Goal: Task Accomplishment & Management: Manage account settings

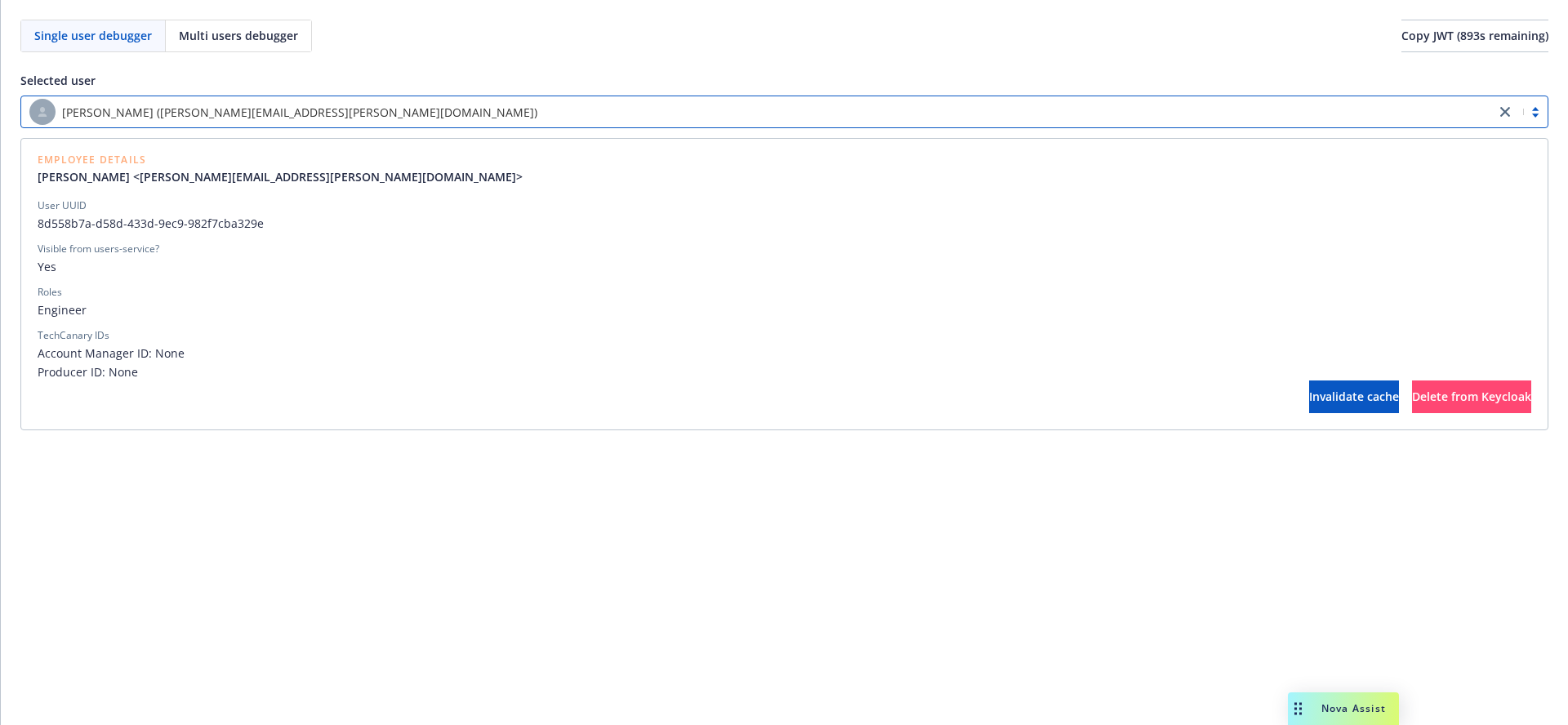
click at [807, 113] on div "[PERSON_NAME] ([PERSON_NAME][EMAIL_ADDRESS][PERSON_NAME][DOMAIN_NAME])" at bounding box center [758, 111] width 1458 height 26
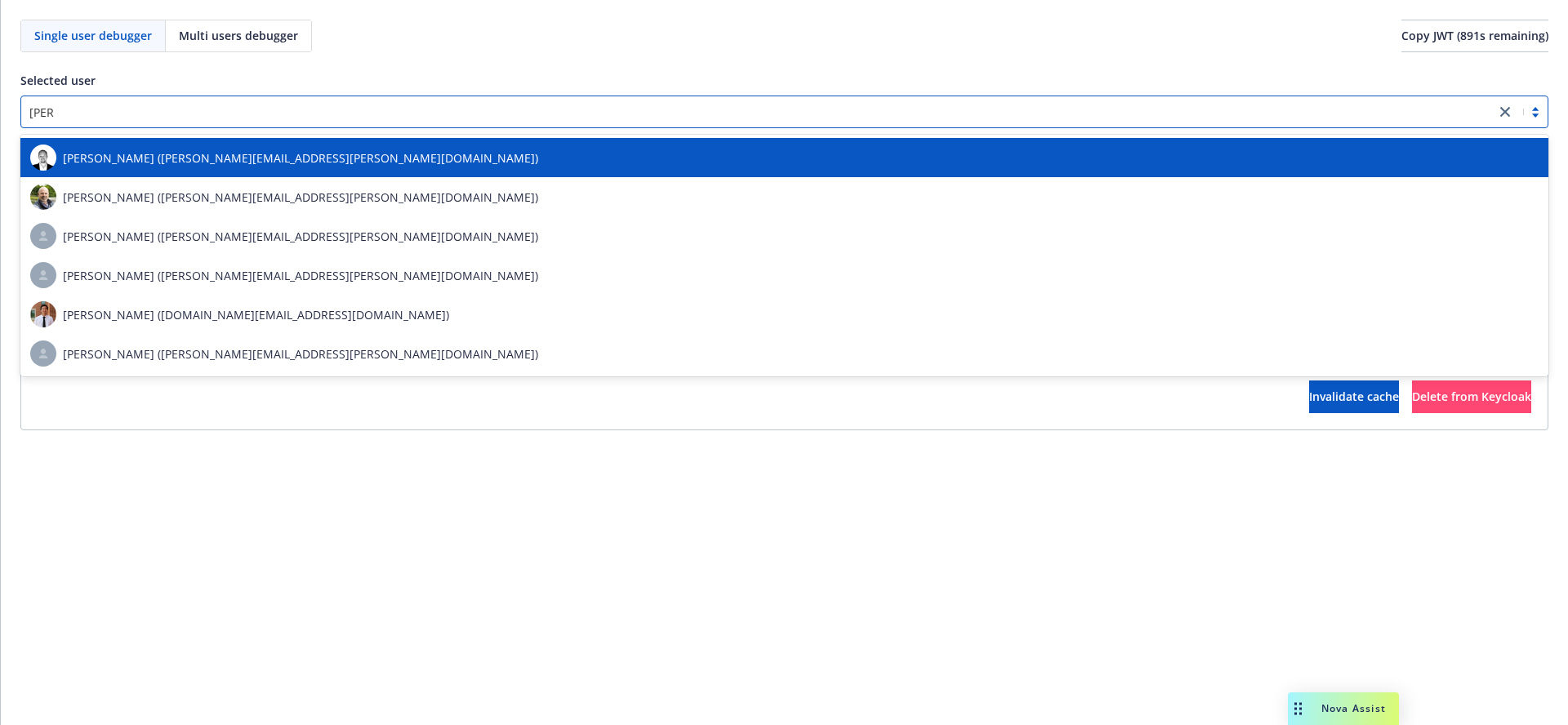
type input "[PERSON_NAME]"
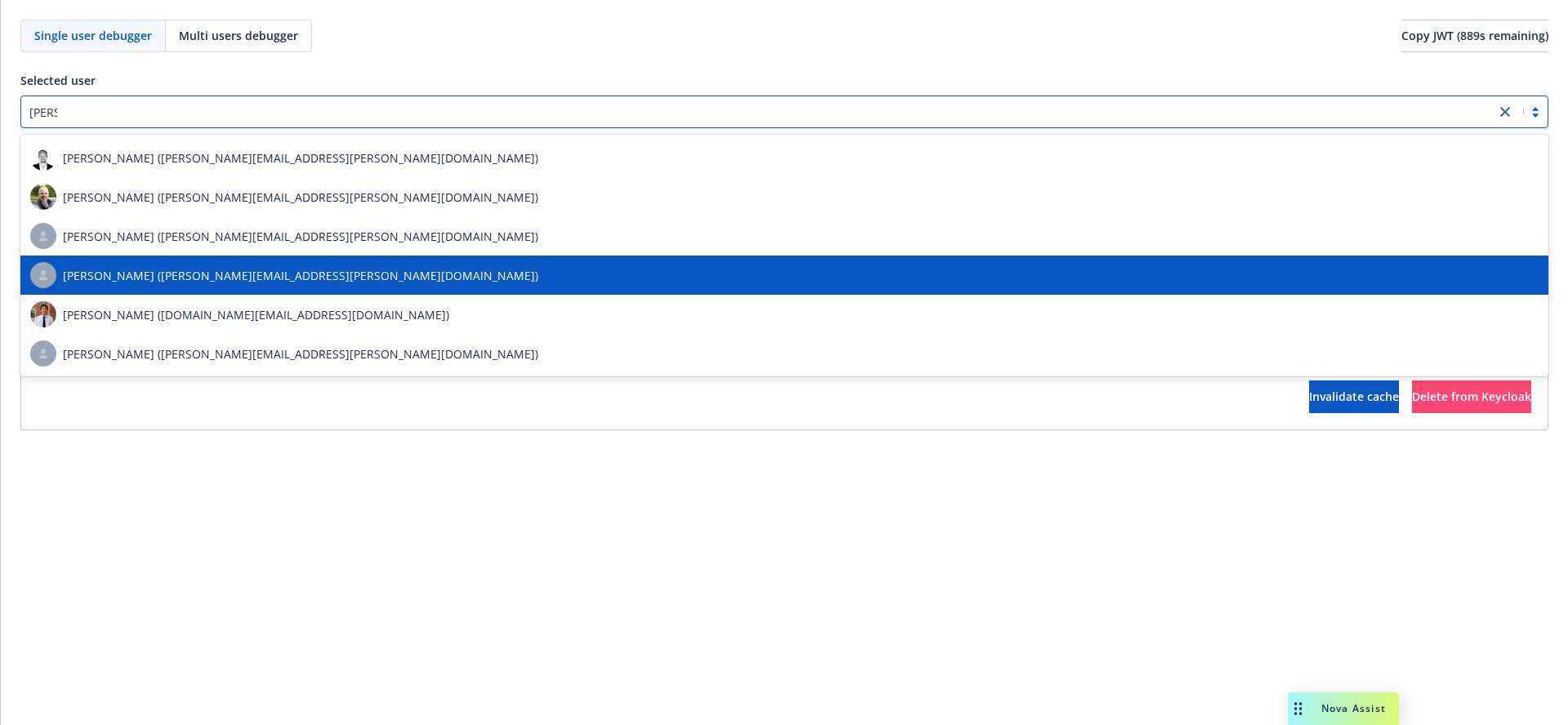
click at [620, 275] on div "[PERSON_NAME] ([PERSON_NAME][EMAIL_ADDRESS][PERSON_NAME][DOMAIN_NAME])" at bounding box center [784, 275] width 1508 height 26
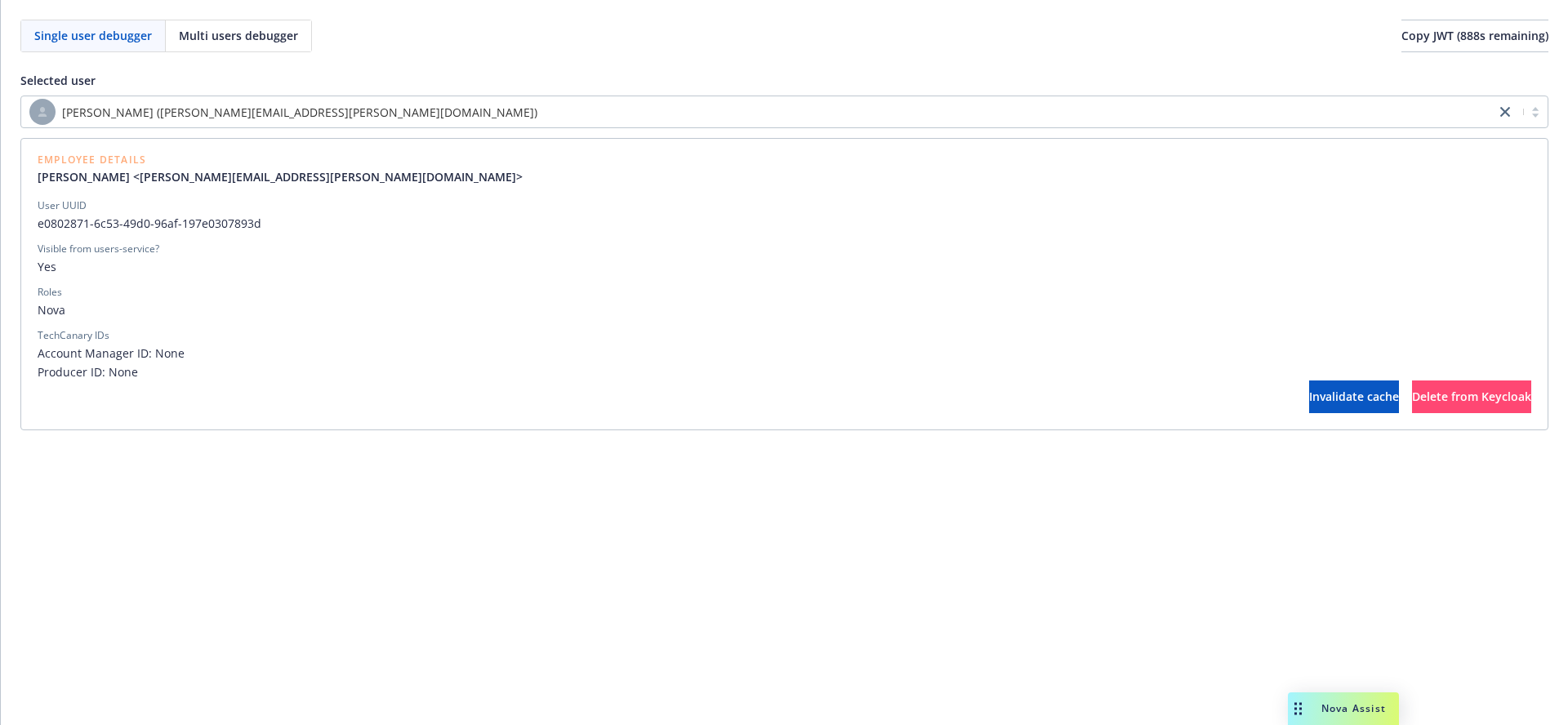
drag, startPoint x: 522, startPoint y: 276, endPoint x: 540, endPoint y: 276, distance: 18.0
click at [529, 276] on div "User UUID e0802871-6c53-49d0-96af-197e0307893d Visible from users-service? Yes …" at bounding box center [785, 289] width 1494 height 182
click at [1431, 395] on span "Delete from Keycloak" at bounding box center [1471, 396] width 119 height 15
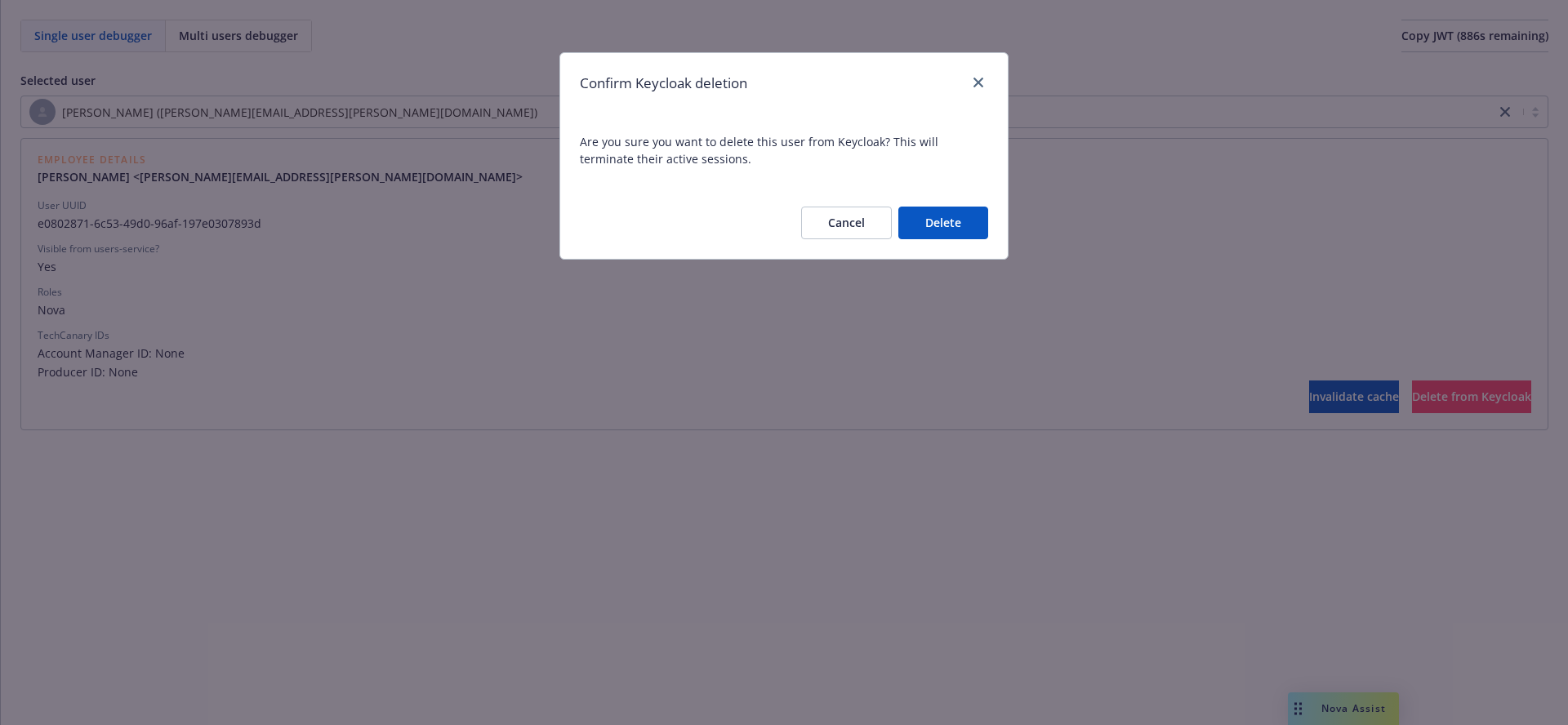
click at [926, 227] on button "Delete" at bounding box center [943, 223] width 90 height 33
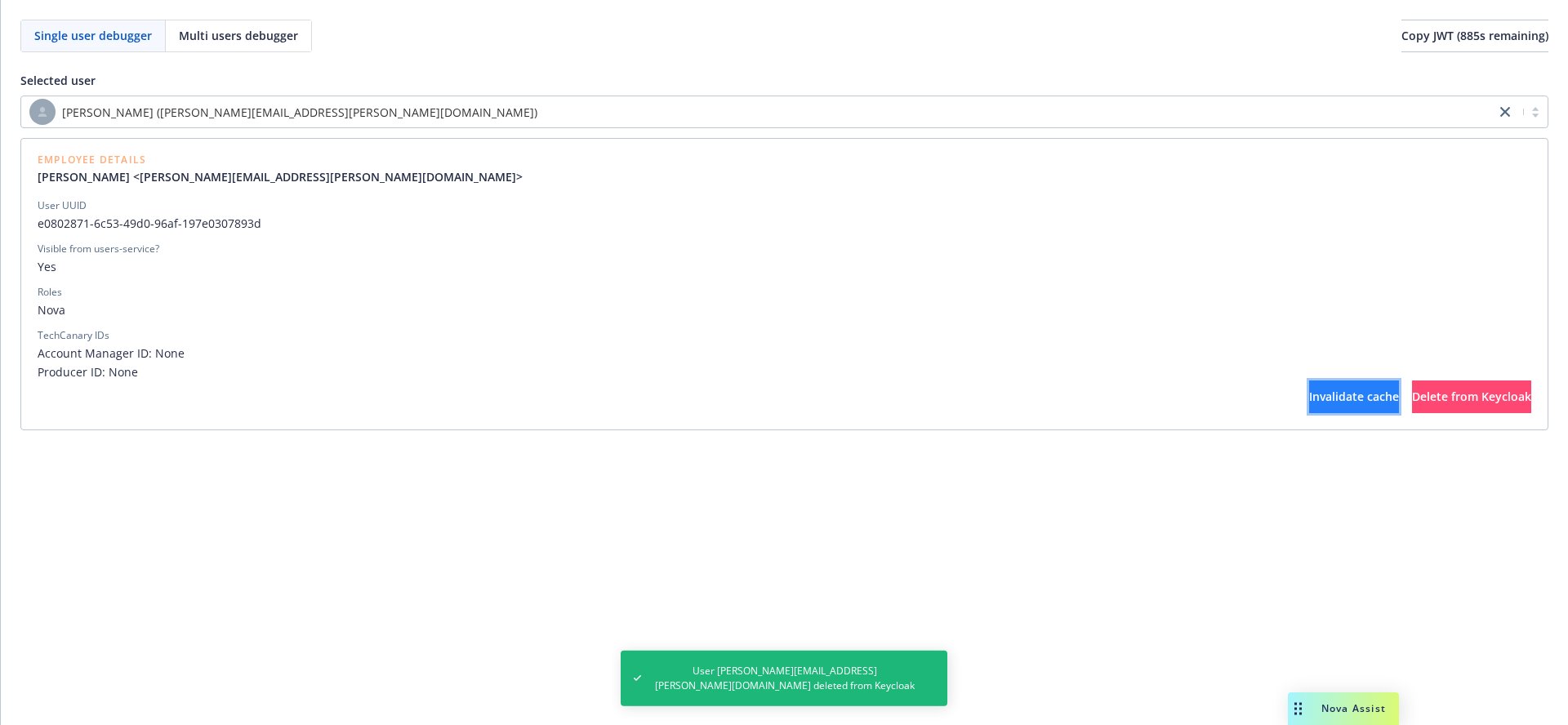
click at [1309, 382] on button "Invalidate cache" at bounding box center [1354, 396] width 90 height 33
